Goal: Use online tool/utility: Utilize a website feature to perform a specific function

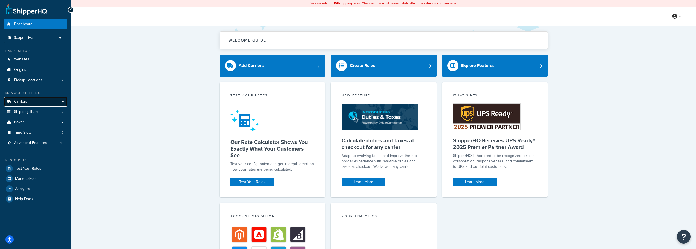
click at [39, 101] on link "Carriers" at bounding box center [35, 102] width 63 height 10
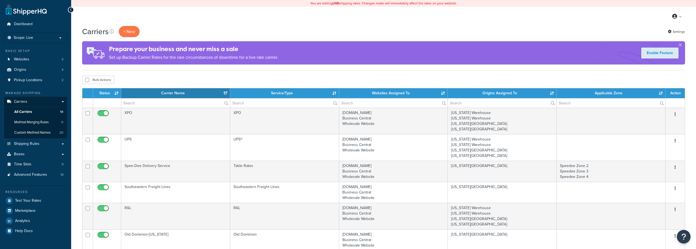
select select "15"
click at [23, 201] on span "Test Your Rates" at bounding box center [28, 201] width 26 height 5
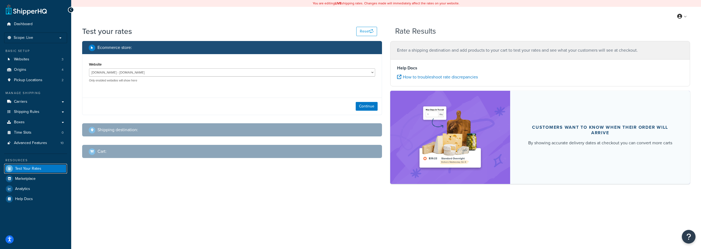
click at [20, 169] on span "Test Your Rates" at bounding box center [28, 169] width 26 height 5
click at [374, 105] on button "Continue" at bounding box center [367, 106] width 22 height 9
select select "[GEOGRAPHIC_DATA]"
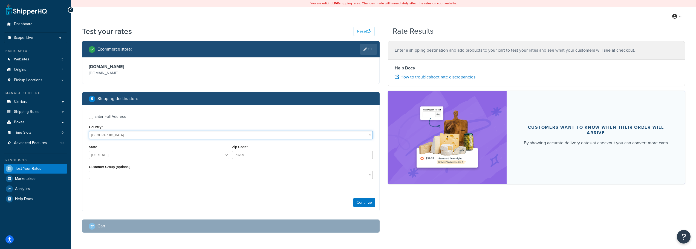
click at [128, 135] on select "[GEOGRAPHIC_DATA] [GEOGRAPHIC_DATA] [GEOGRAPHIC_DATA] [GEOGRAPHIC_DATA] [GEOGRA…" at bounding box center [231, 135] width 284 height 8
select select "PL"
click at [89, 131] on select "[GEOGRAPHIC_DATA] [GEOGRAPHIC_DATA] [GEOGRAPHIC_DATA] [GEOGRAPHIC_DATA] [GEOGRA…" at bounding box center [231, 135] width 284 height 8
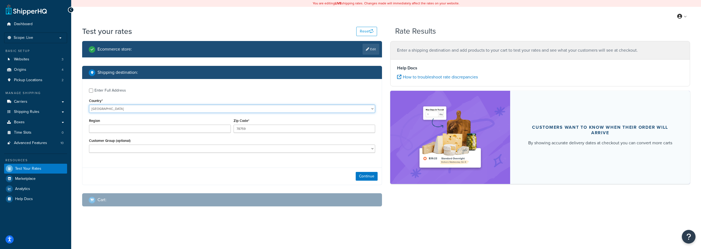
type input "[GEOGRAPHIC_DATA]"
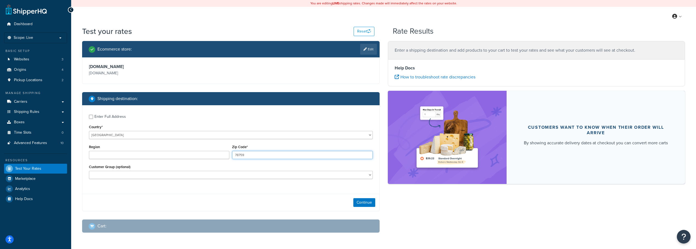
drag, startPoint x: 250, startPoint y: 156, endPoint x: 215, endPoint y: 157, distance: 35.0
click at [215, 157] on div "Region Zip Code* 78759" at bounding box center [231, 153] width 287 height 20
type input "59-7000"
click at [358, 201] on button "Continue" at bounding box center [364, 202] width 22 height 9
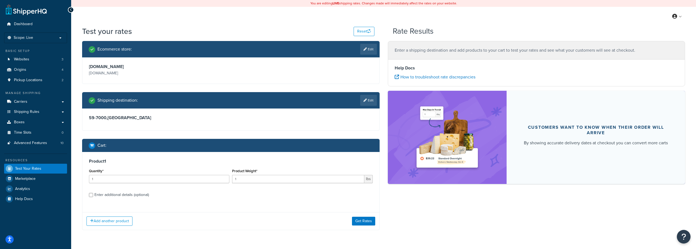
click at [150, 184] on div "Quantity* 1" at bounding box center [159, 178] width 143 height 20
click at [251, 180] on input "1" at bounding box center [298, 179] width 132 height 8
type input "17"
click at [91, 194] on input "Enter additional details (optional)" at bounding box center [91, 195] width 4 height 4
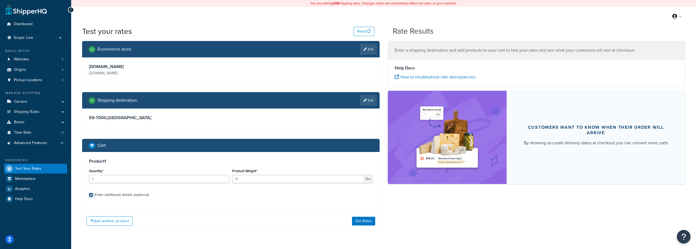
checkbox input "true"
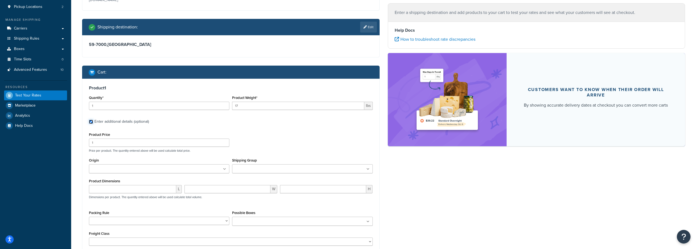
scroll to position [76, 0]
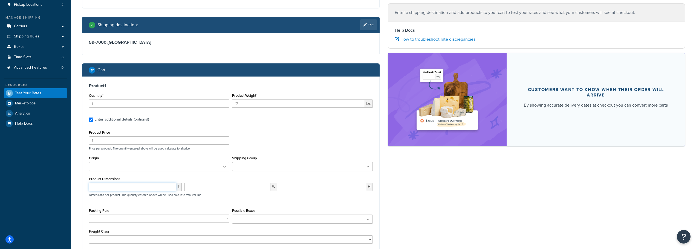
click at [124, 183] on input "number" at bounding box center [132, 187] width 87 height 8
type input "3"
type input "5"
click at [106, 188] on input "3" at bounding box center [132, 187] width 87 height 8
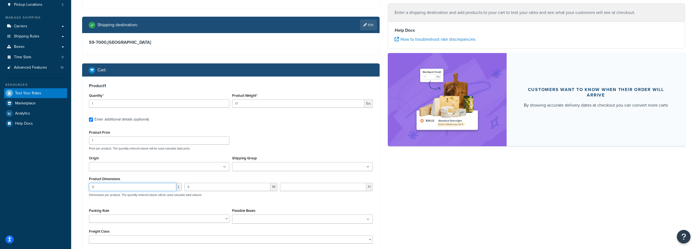
type input "9"
type input "3"
drag, startPoint x: 97, startPoint y: 102, endPoint x: 79, endPoint y: 103, distance: 18.1
click at [79, 103] on div "Ecommerce store : Edit [DOMAIN_NAME] [DOMAIN_NAME] Shipping destination : Edit …" at bounding box center [231, 125] width 306 height 319
type input "2"
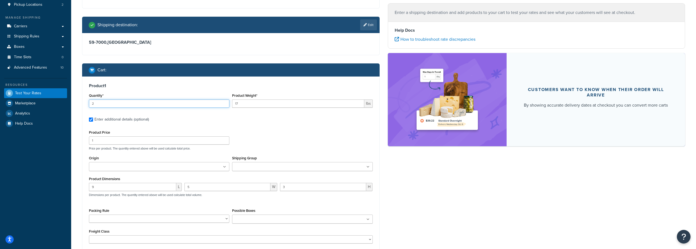
drag, startPoint x: 117, startPoint y: 101, endPoint x: 93, endPoint y: 104, distance: 24.3
click at [93, 104] on input "2" at bounding box center [159, 104] width 140 height 8
type input "1"
click at [241, 107] on input "17" at bounding box center [298, 104] width 132 height 8
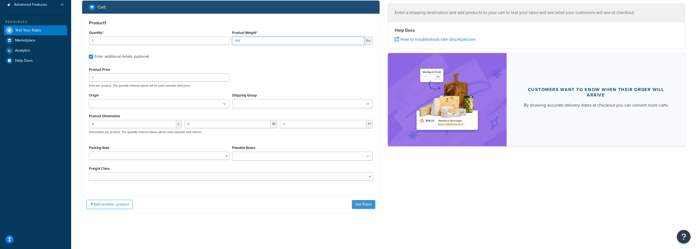
type input "135"
click at [353, 203] on button "Get Rates" at bounding box center [363, 204] width 23 height 9
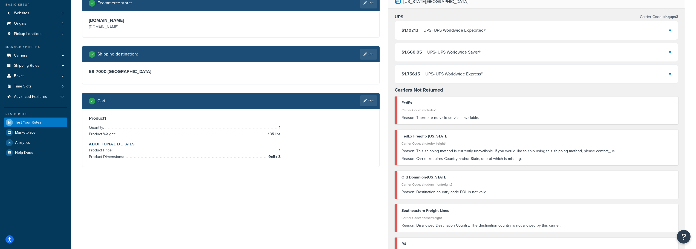
scroll to position [55, 0]
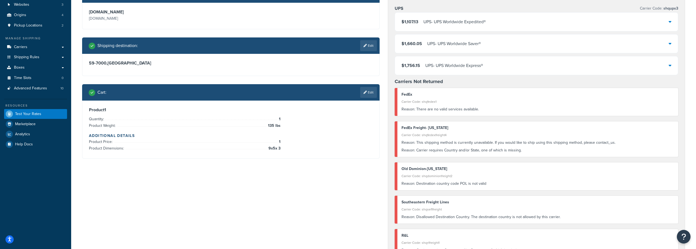
click at [670, 66] on icon at bounding box center [670, 65] width 3 height 4
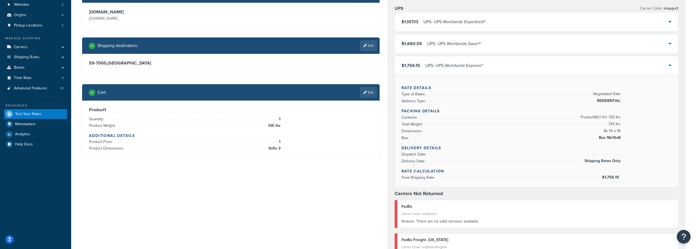
click at [668, 23] on div "$1,107.13 UPS - UPS Worldwide Expedited®" at bounding box center [536, 22] width 283 height 19
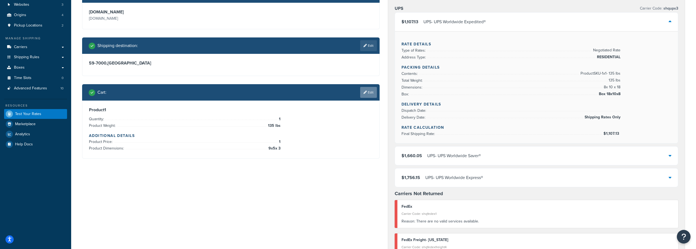
click at [371, 92] on link "Edit" at bounding box center [368, 92] width 17 height 11
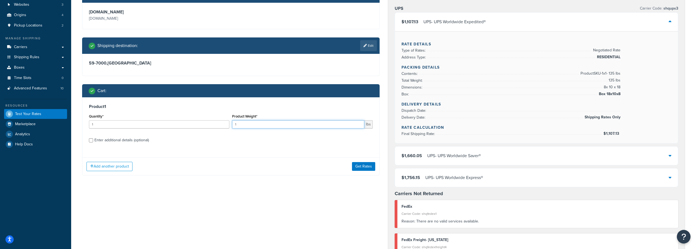
drag, startPoint x: 257, startPoint y: 123, endPoint x: 220, endPoint y: 126, distance: 37.6
click at [220, 126] on div "Quantity* 1 Product Weight* 1 lbs" at bounding box center [231, 123] width 287 height 20
type input "35"
click at [365, 168] on button "Get Rates" at bounding box center [363, 166] width 23 height 9
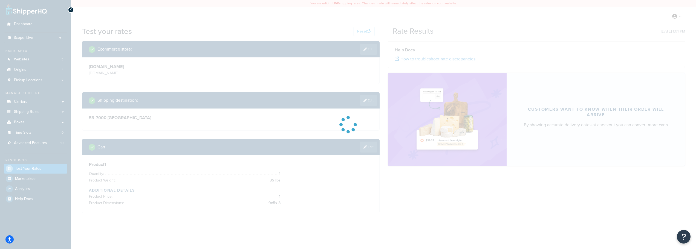
scroll to position [0, 0]
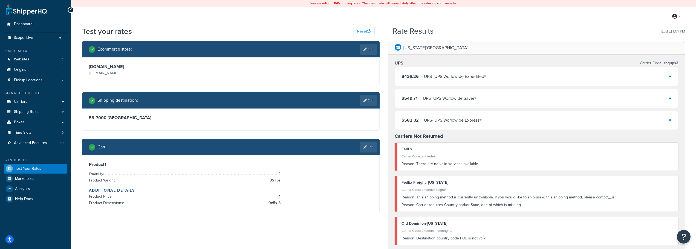
click at [670, 76] on icon at bounding box center [670, 76] width 3 height 4
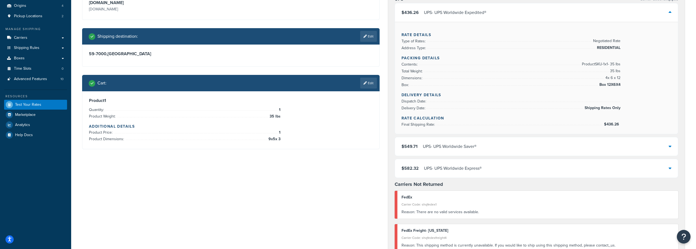
scroll to position [55, 0]
